Goal: Task Accomplishment & Management: Manage account settings

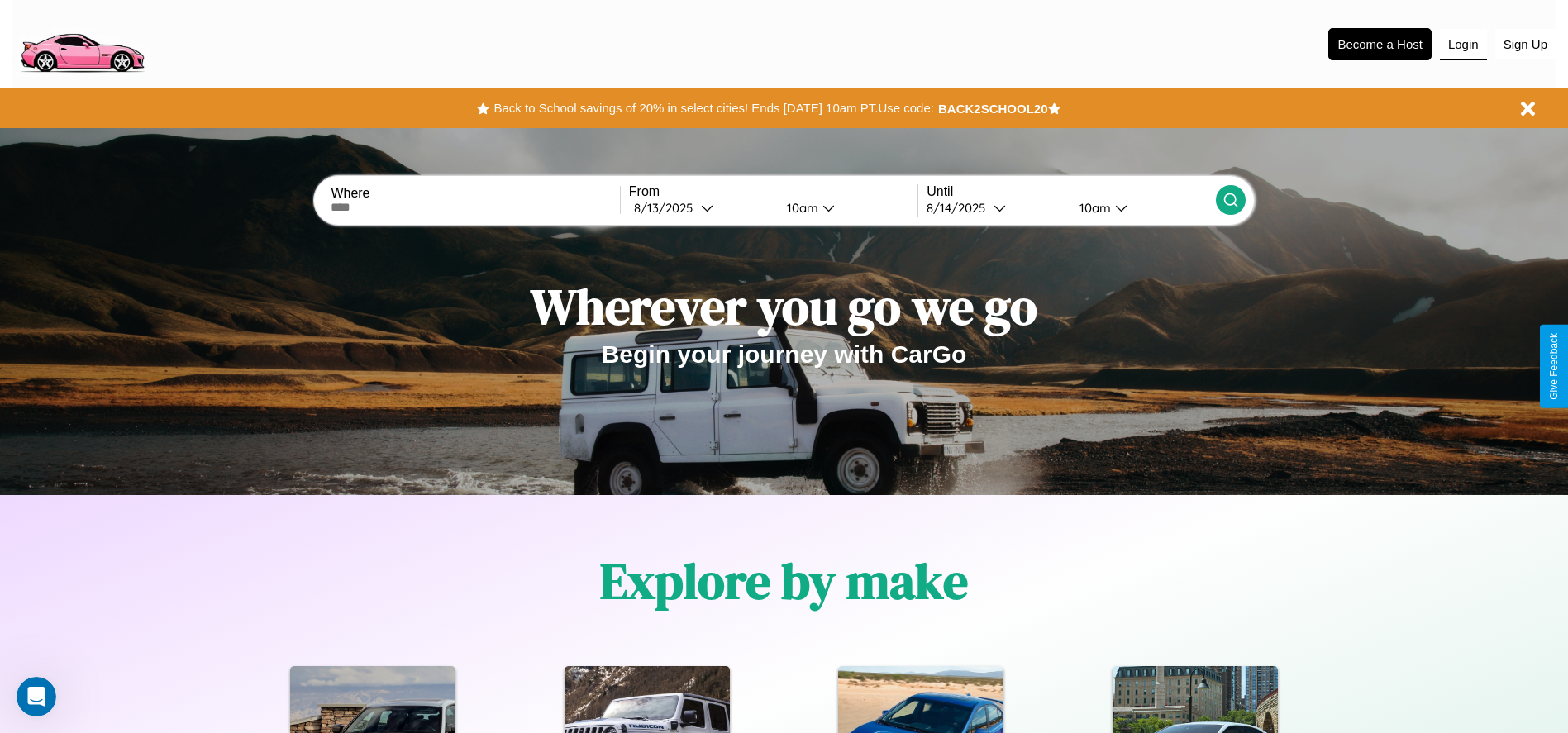
click at [1463, 44] on button "Login" at bounding box center [1463, 44] width 47 height 31
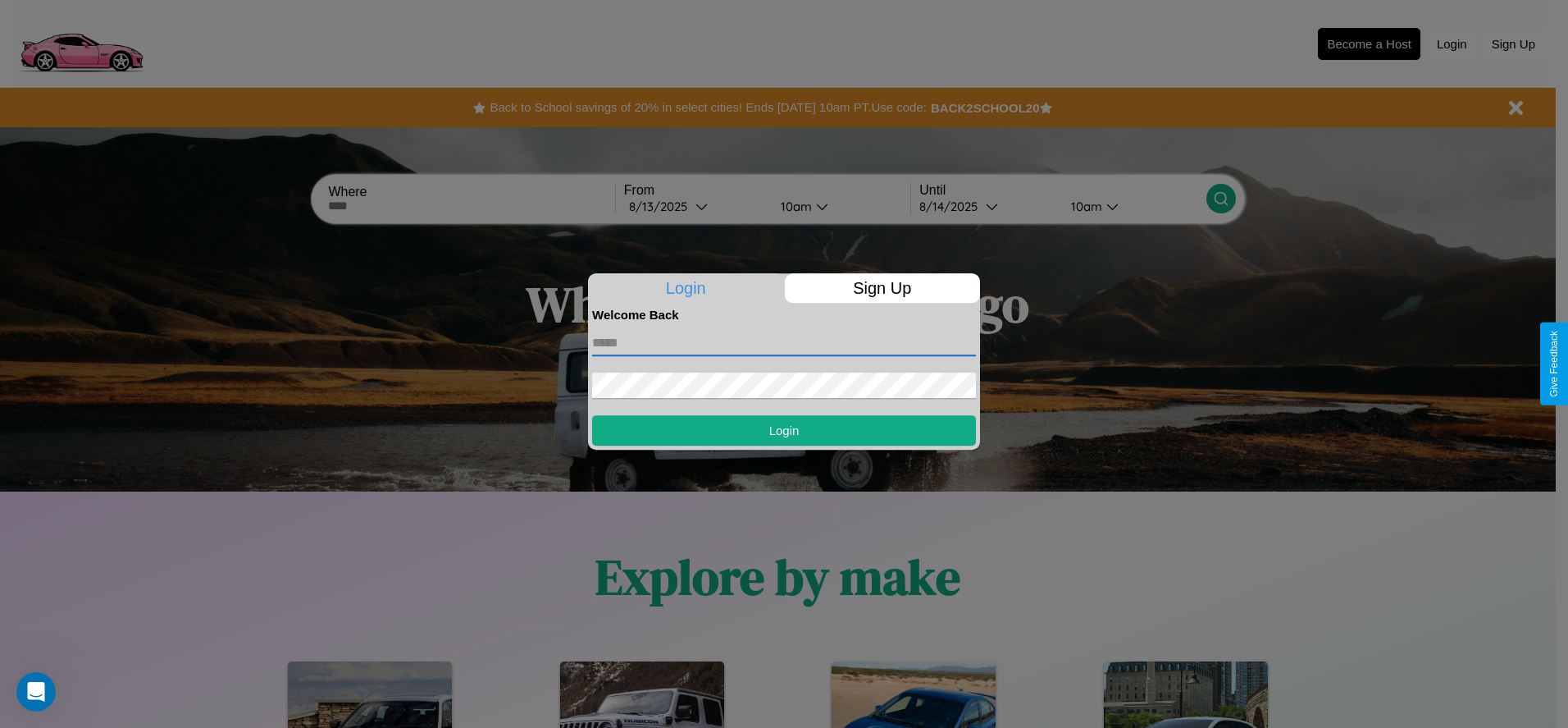
click at [784, 342] on input "text" at bounding box center [784, 342] width 384 height 26
type input "**********"
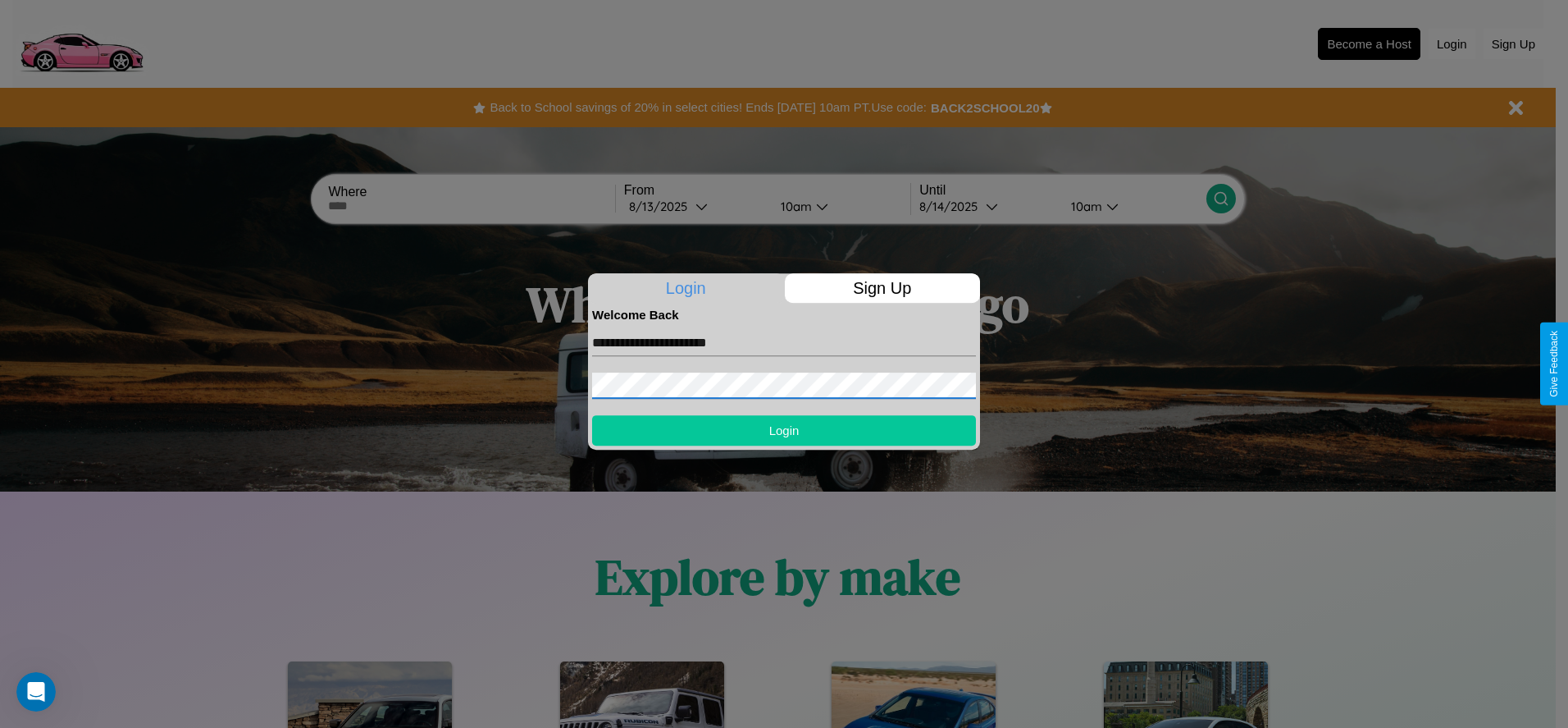
click at [784, 430] on button "Login" at bounding box center [784, 430] width 384 height 30
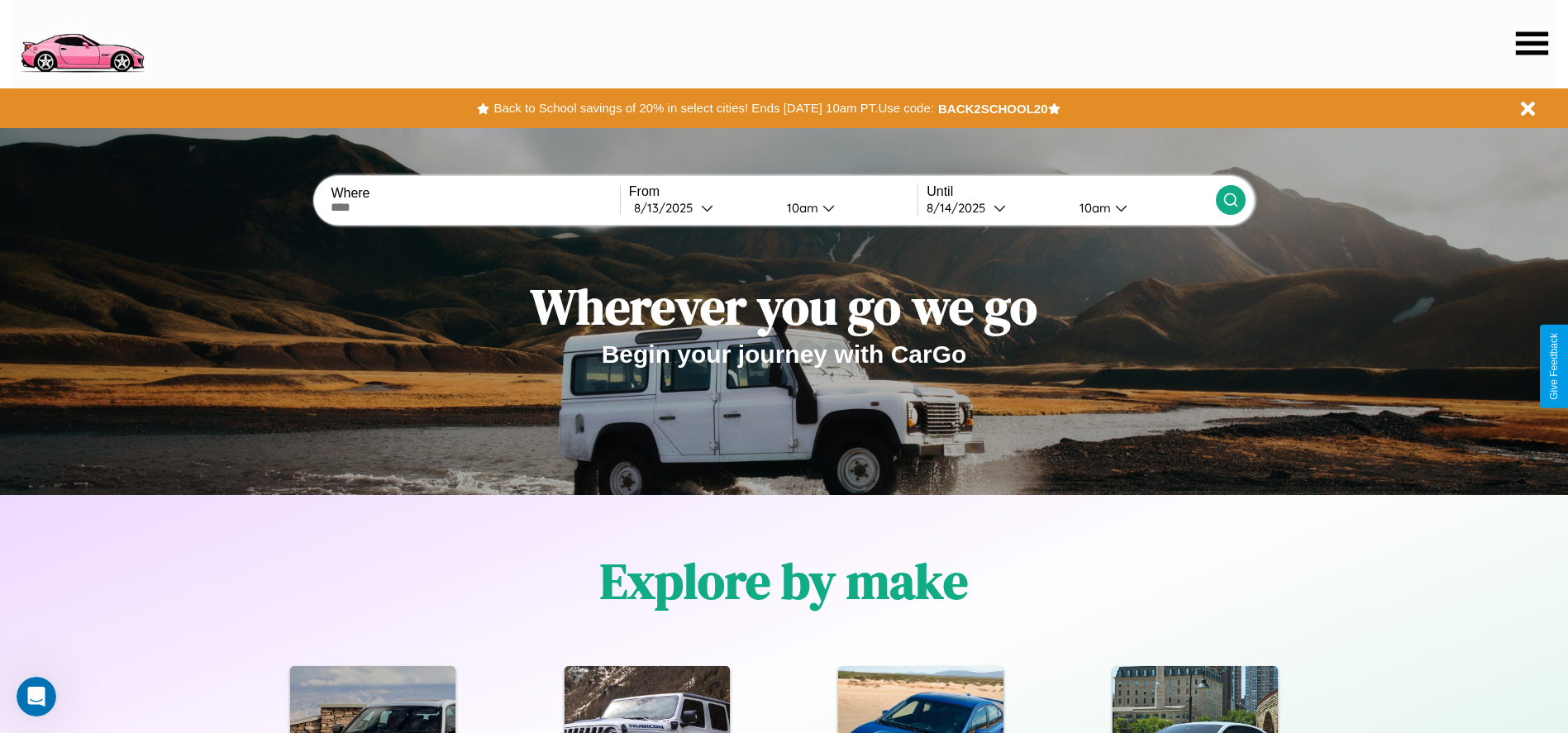
click at [1532, 43] on icon at bounding box center [1532, 42] width 32 height 23
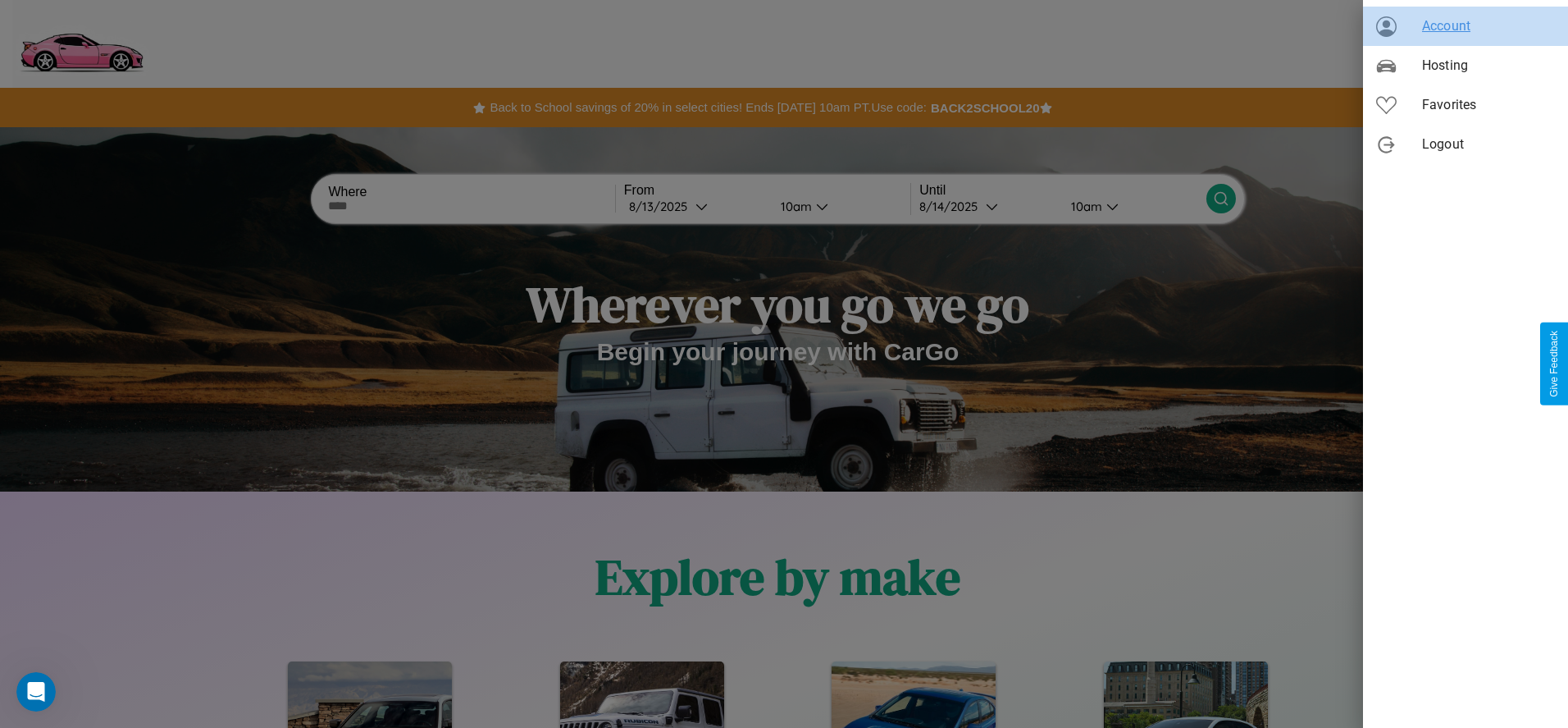
click at [1465, 26] on span "Account" at bounding box center [1488, 27] width 133 height 20
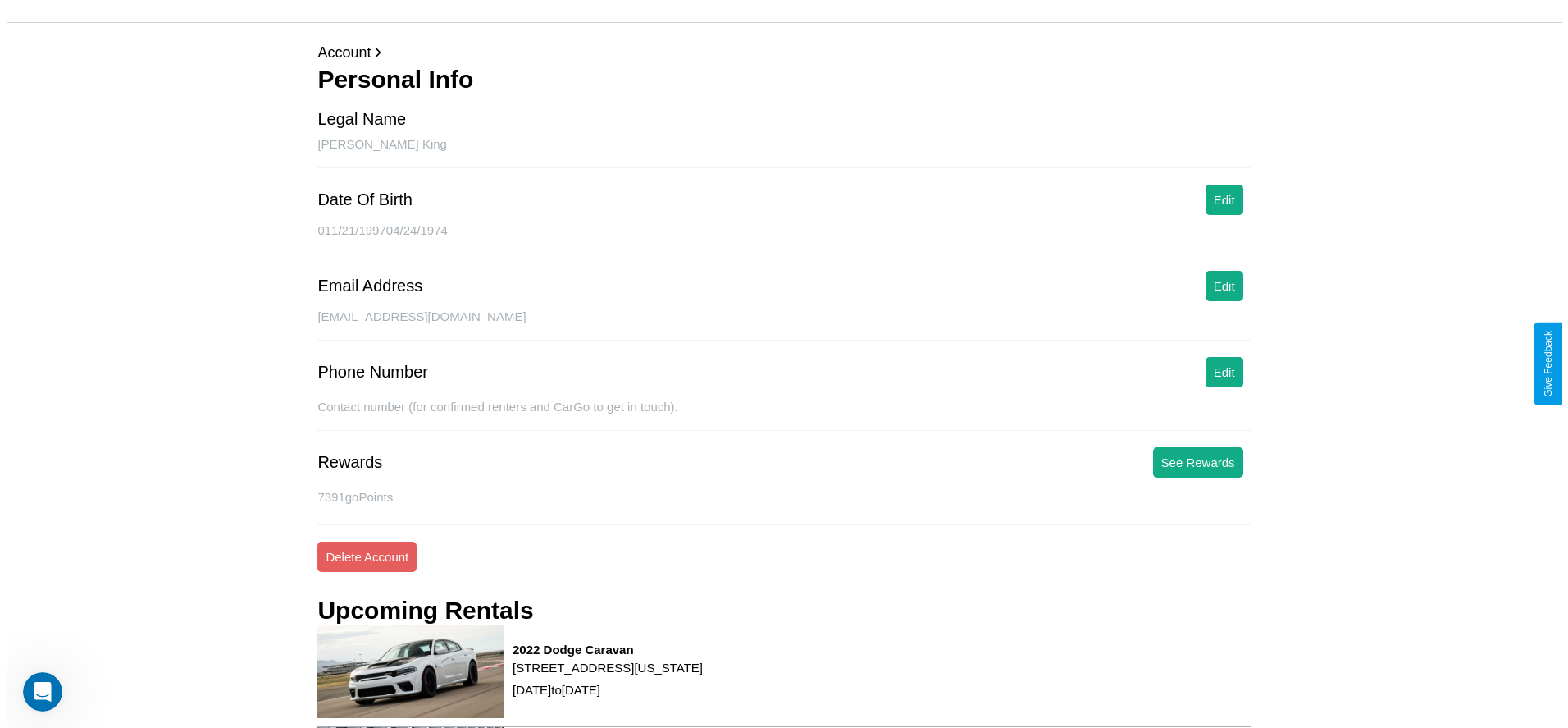
scroll to position [235, 0]
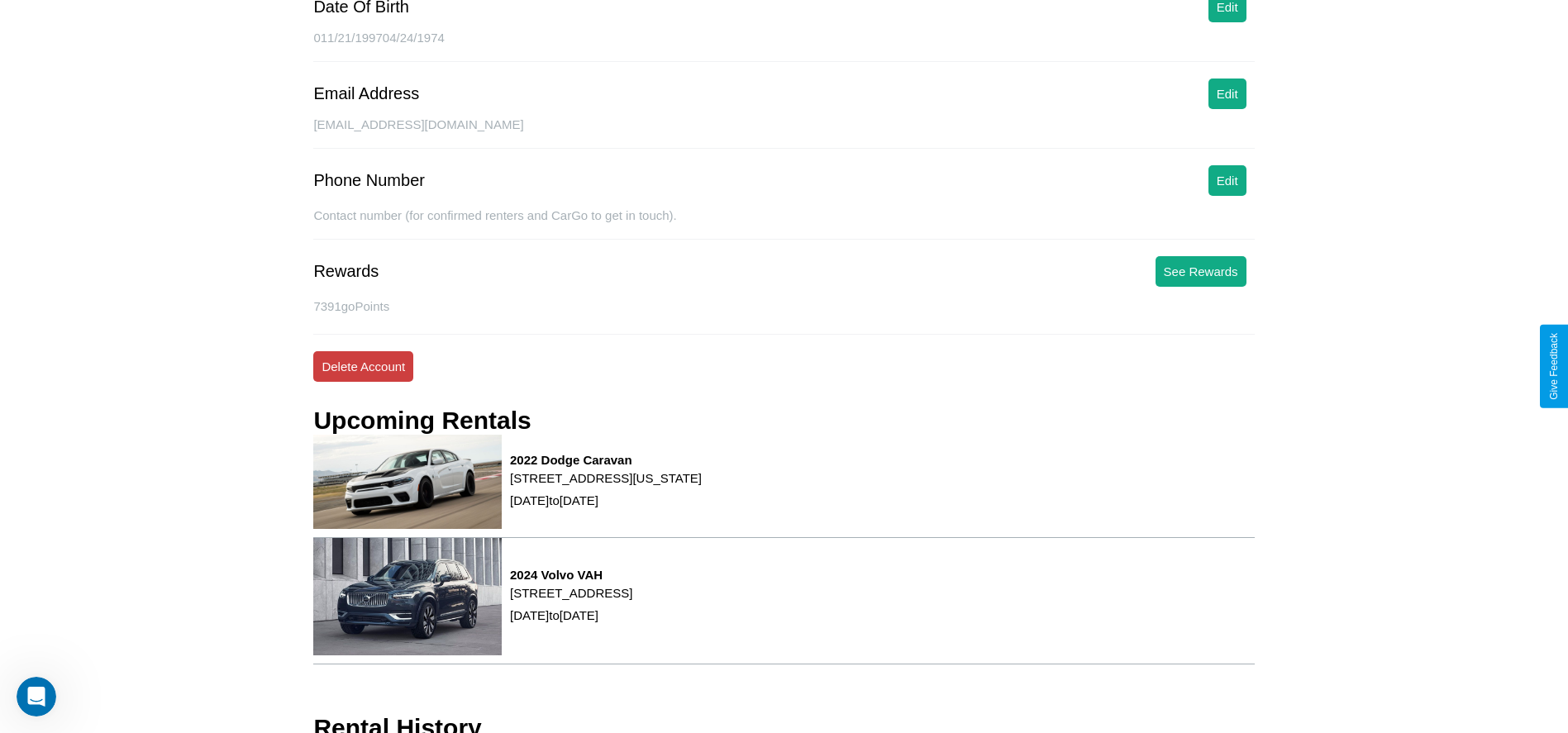
click at [362, 366] on button "Delete Account" at bounding box center [363, 366] width 100 height 30
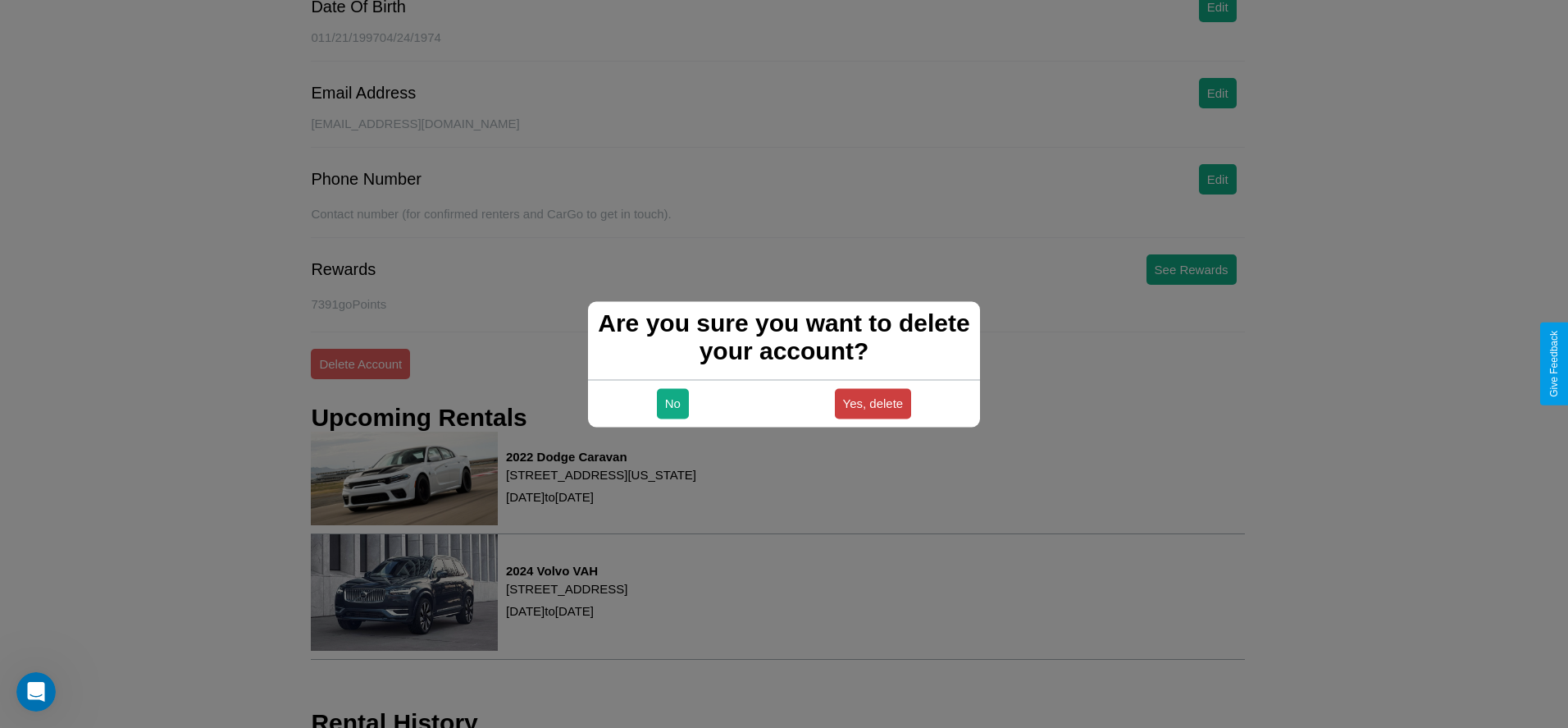
click at [872, 402] on button "Yes, delete" at bounding box center [873, 403] width 77 height 30
